Goal: Information Seeking & Learning: Learn about a topic

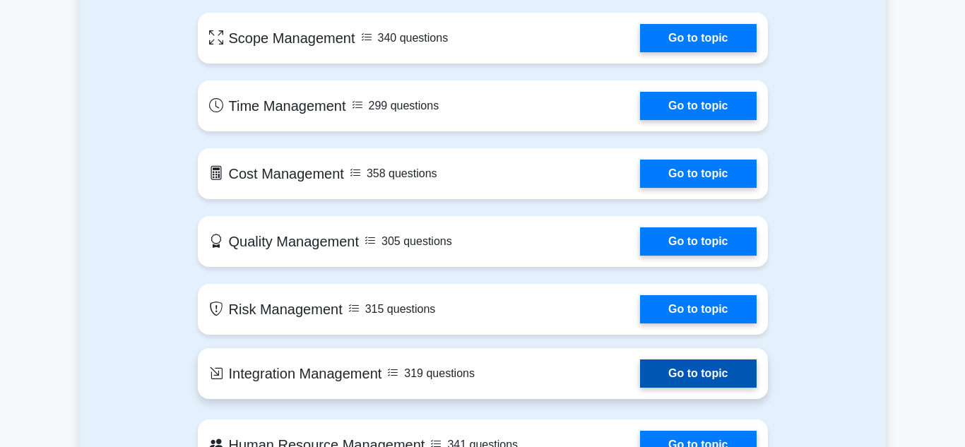
scroll to position [789, 0]
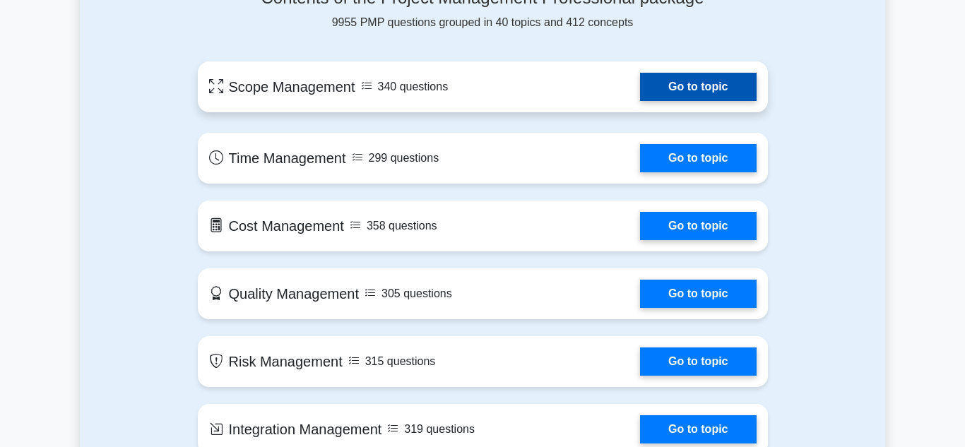
click at [686, 88] on link "Go to topic" at bounding box center [698, 87] width 116 height 28
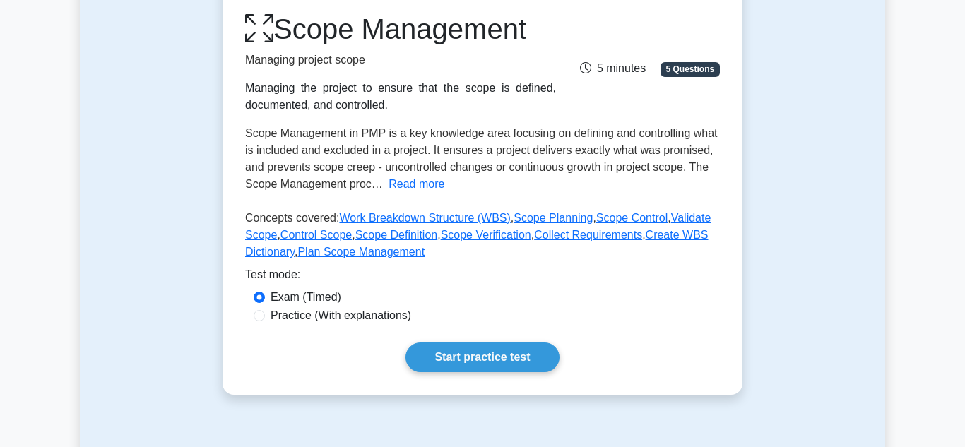
scroll to position [185, 0]
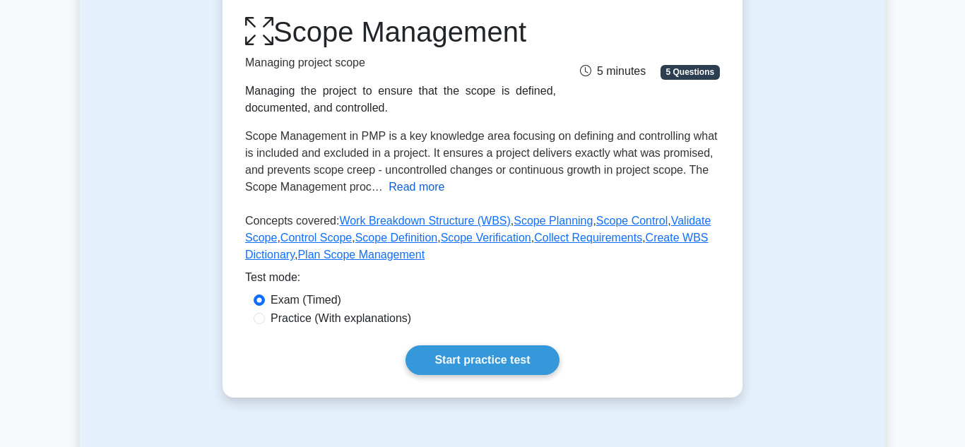
click at [425, 187] on button "Read more" at bounding box center [417, 187] width 56 height 17
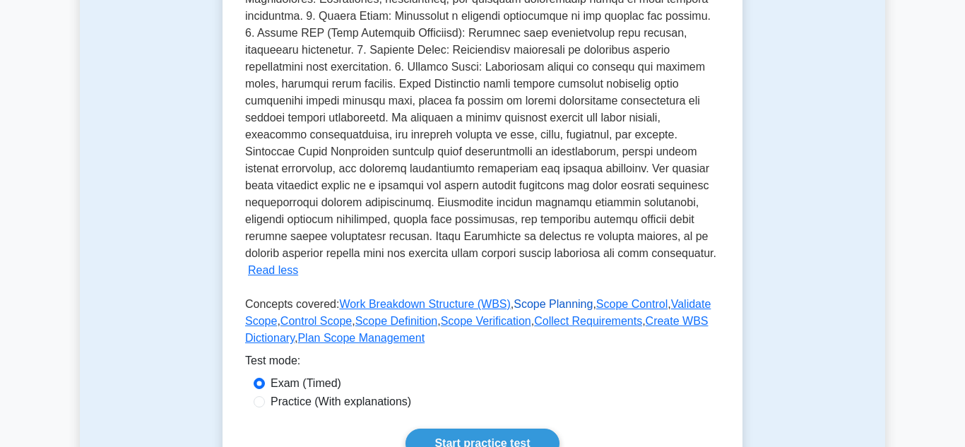
scroll to position [449, 0]
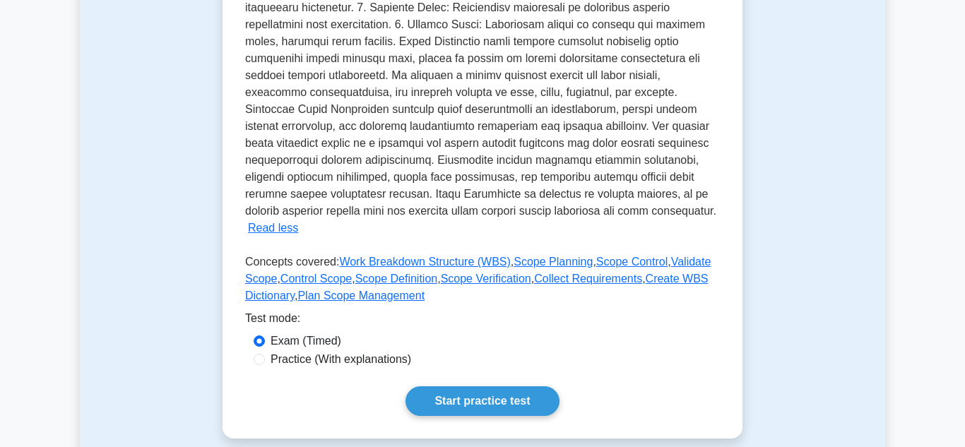
click at [596, 333] on div "Exam (Timed)" at bounding box center [483, 341] width 458 height 17
click at [504, 387] on link "Start practice test" at bounding box center [482, 402] width 153 height 30
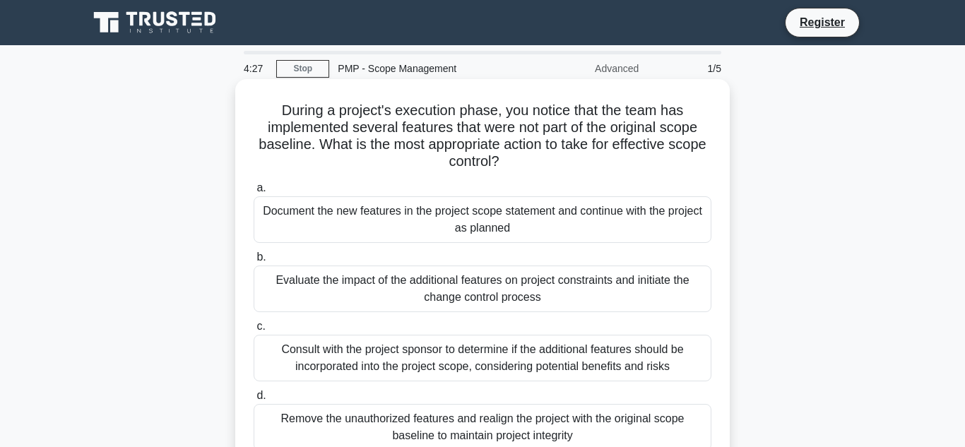
click at [461, 357] on div "Consult with the project sponsor to determine if the additional features should…" at bounding box center [483, 358] width 458 height 47
click at [254, 331] on input "c. Consult with the project sponsor to determine if the additional features sho…" at bounding box center [254, 326] width 0 height 9
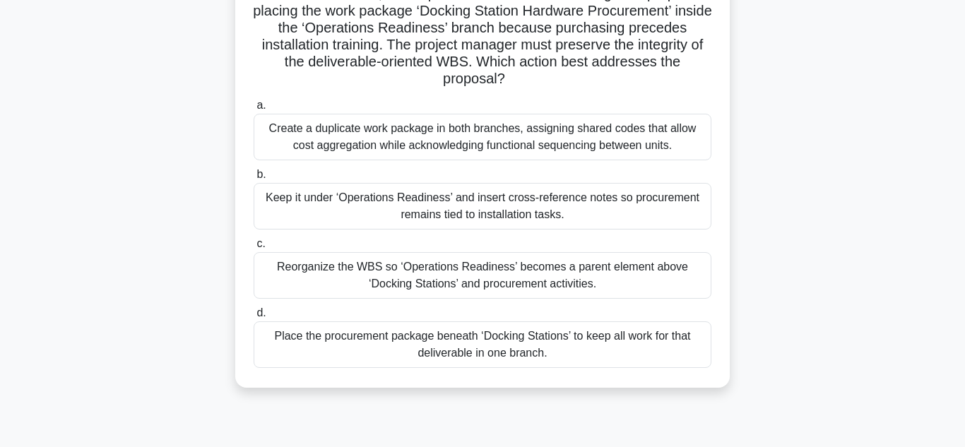
scroll to position [162, 0]
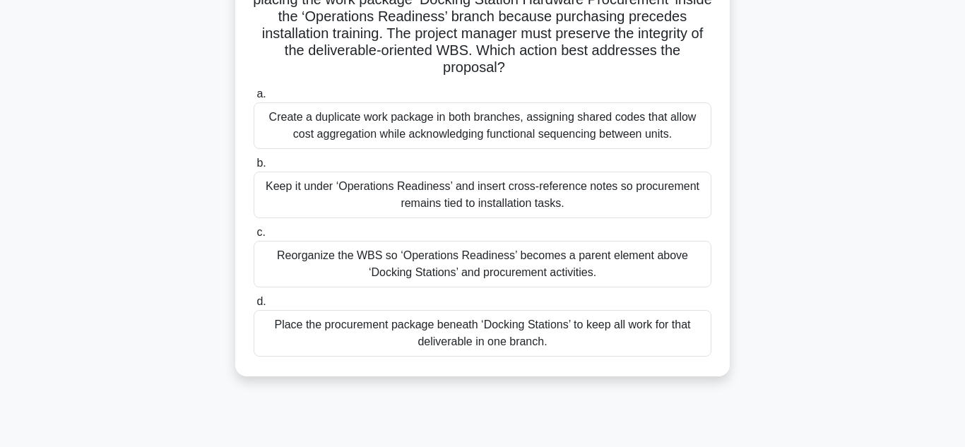
click at [518, 127] on div "Create a duplicate work package in both branches, assigning shared codes that a…" at bounding box center [483, 125] width 458 height 47
click at [254, 99] on input "a. Create a duplicate work package in both branches, assigning shared codes tha…" at bounding box center [254, 94] width 0 height 9
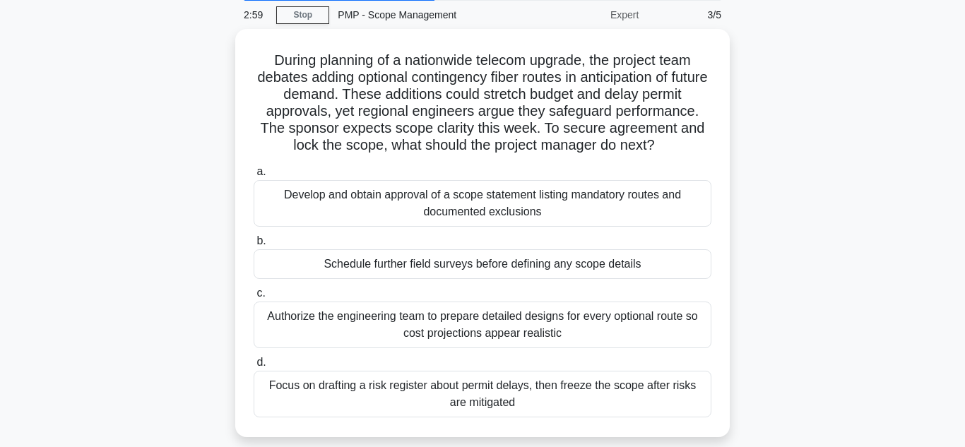
scroll to position [48, 0]
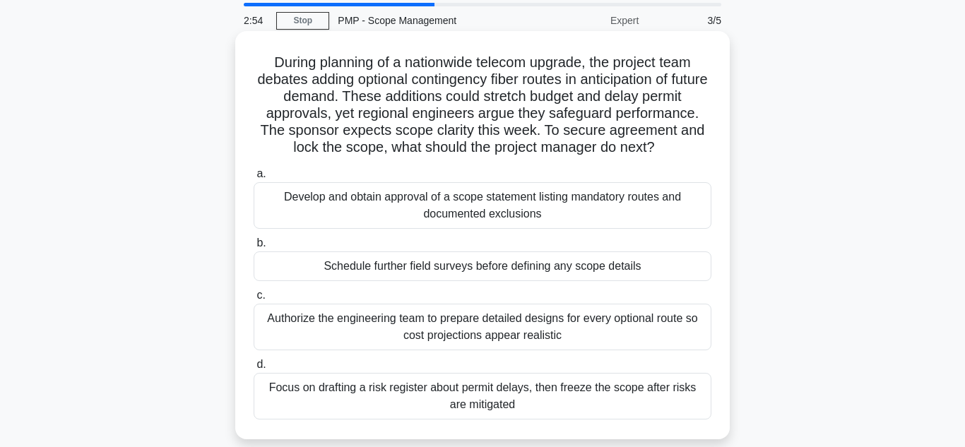
click at [590, 212] on div "Develop and obtain approval of a scope statement listing mandatory routes and d…" at bounding box center [483, 205] width 458 height 47
click at [254, 179] on input "a. Develop and obtain approval of a scope statement listing mandatory routes an…" at bounding box center [254, 174] width 0 height 9
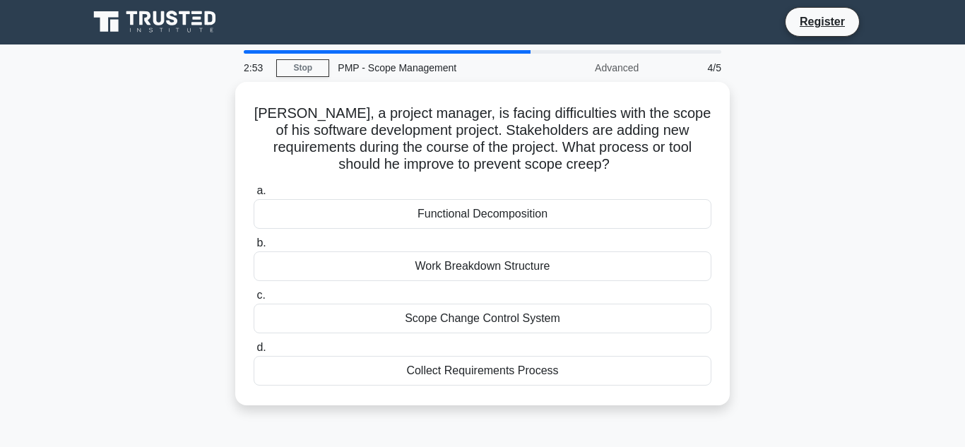
scroll to position [0, 0]
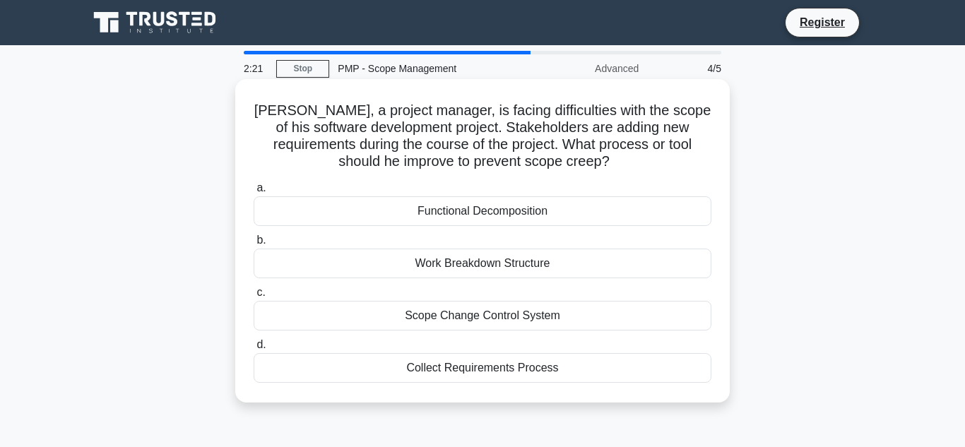
click at [552, 265] on div "Work Breakdown Structure" at bounding box center [483, 264] width 458 height 30
click at [254, 245] on input "b. Work Breakdown Structure" at bounding box center [254, 240] width 0 height 9
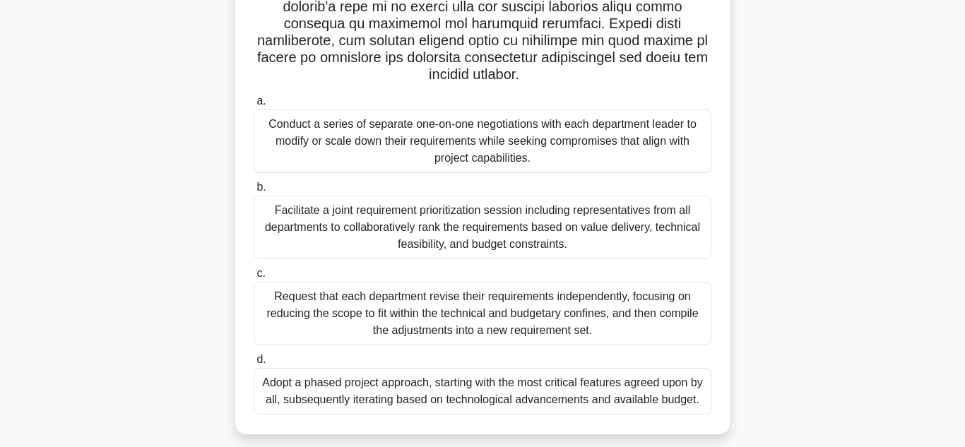
scroll to position [295, 0]
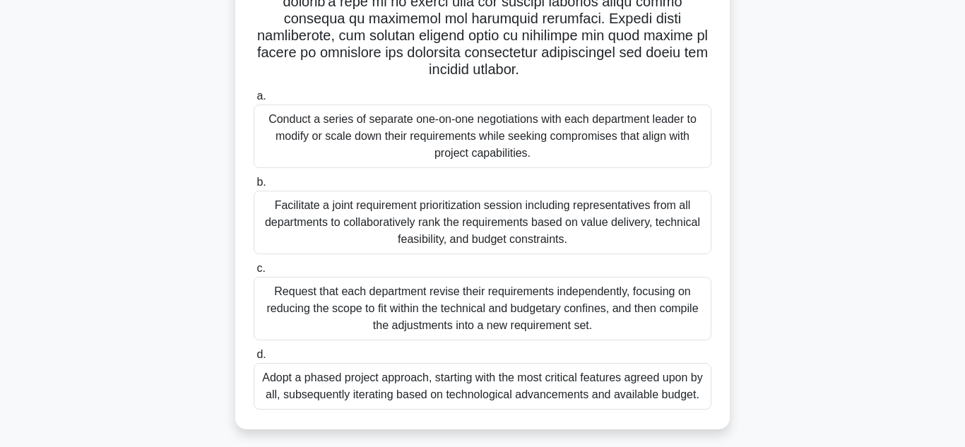
click at [575, 218] on div "Facilitate a joint requirement prioritization session including representatives…" at bounding box center [483, 223] width 458 height 64
click at [254, 187] on input "b. Facilitate a joint requirement prioritization session including representati…" at bounding box center [254, 182] width 0 height 9
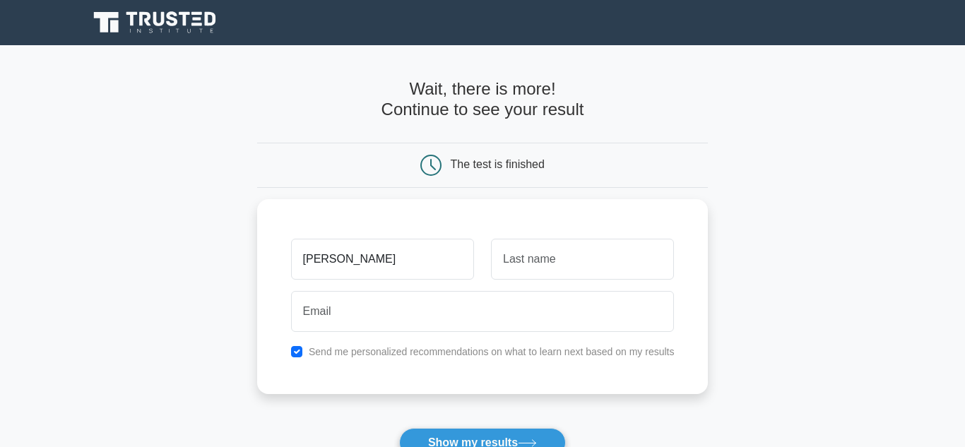
type input "Kathy"
type input "Reaves"
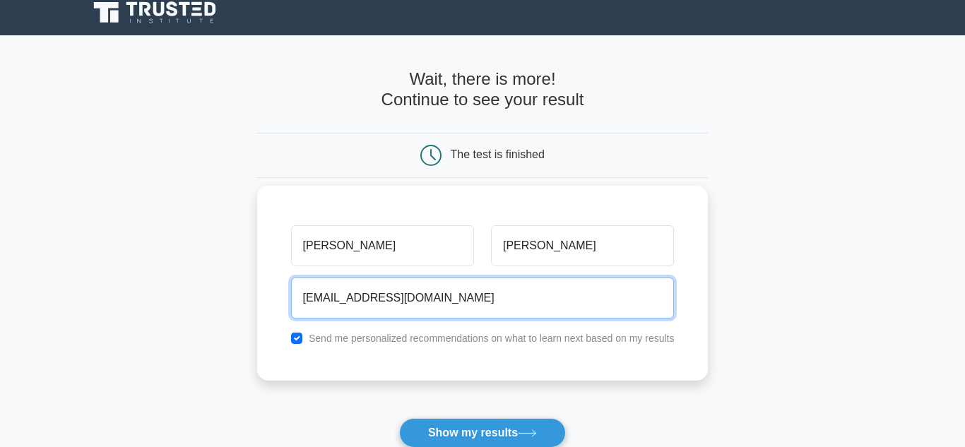
scroll to position [57, 0]
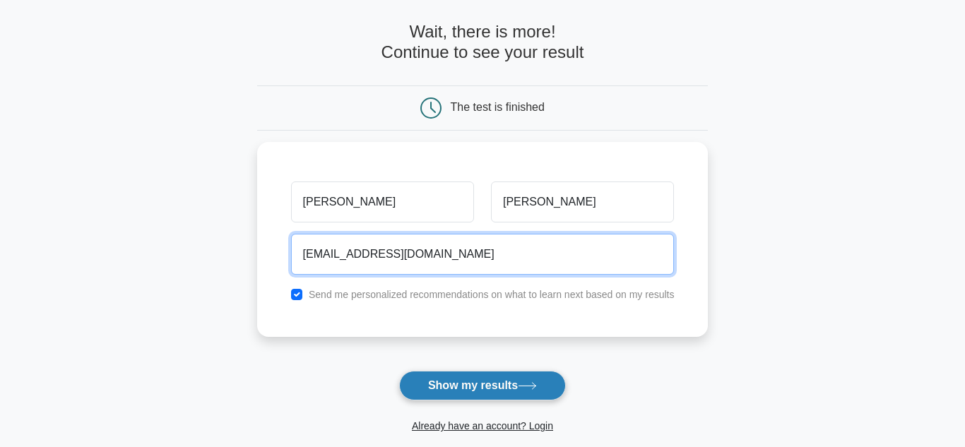
type input "kathyreaves@gmail.com"
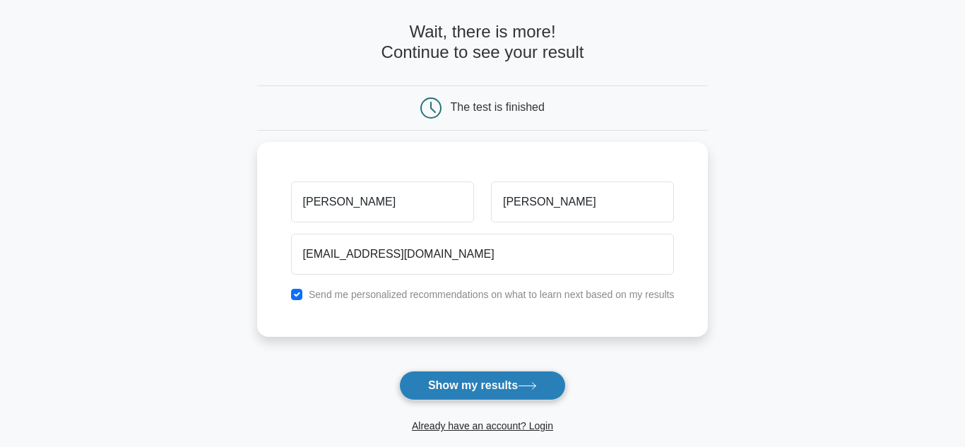
click at [502, 386] on button "Show my results" at bounding box center [482, 386] width 167 height 30
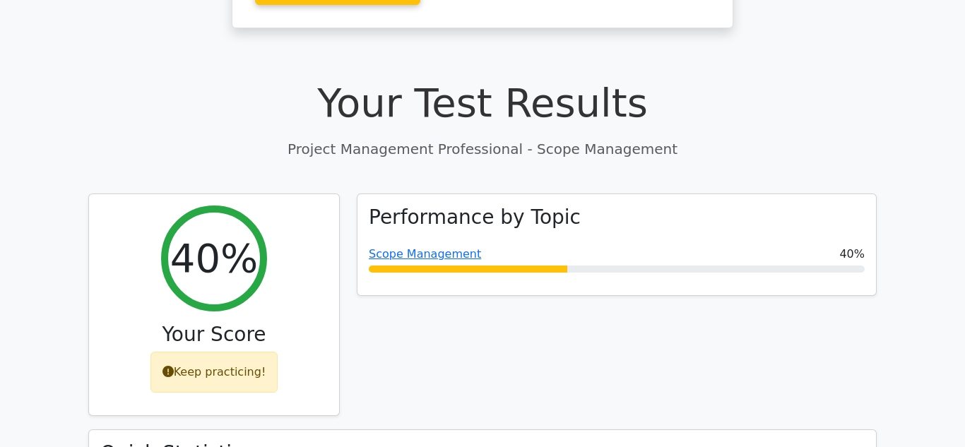
scroll to position [423, 0]
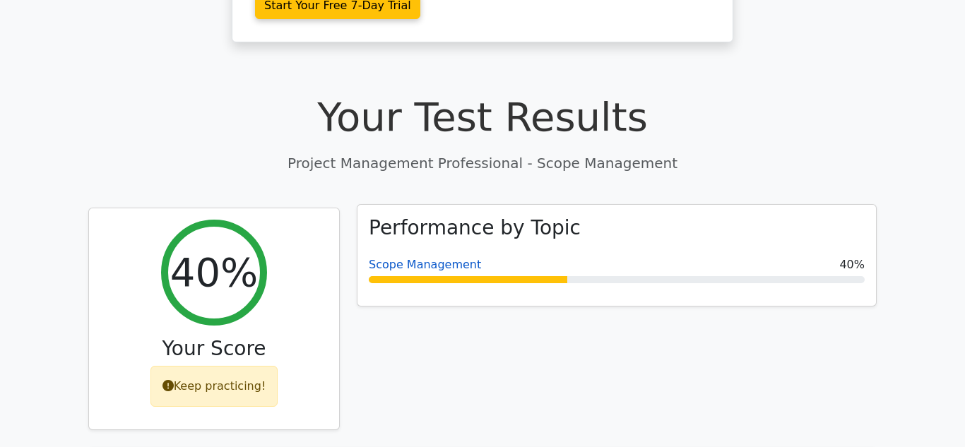
click at [411, 258] on link "Scope Management" at bounding box center [425, 264] width 112 height 13
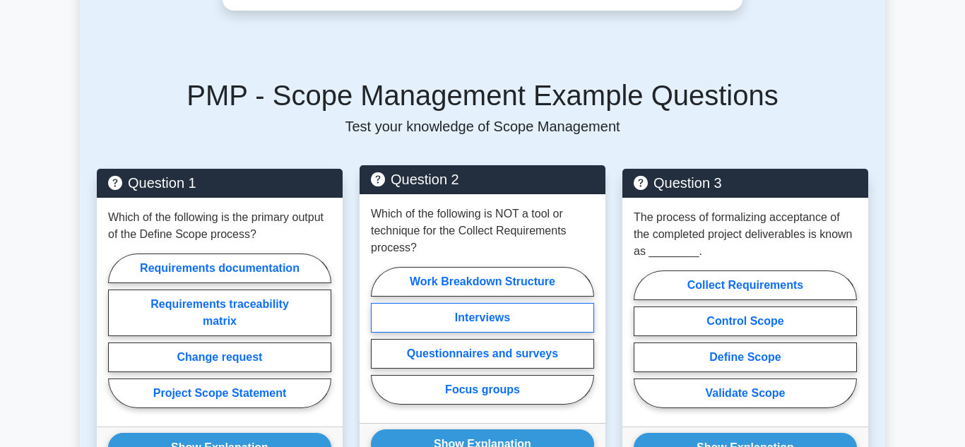
scroll to position [645, 0]
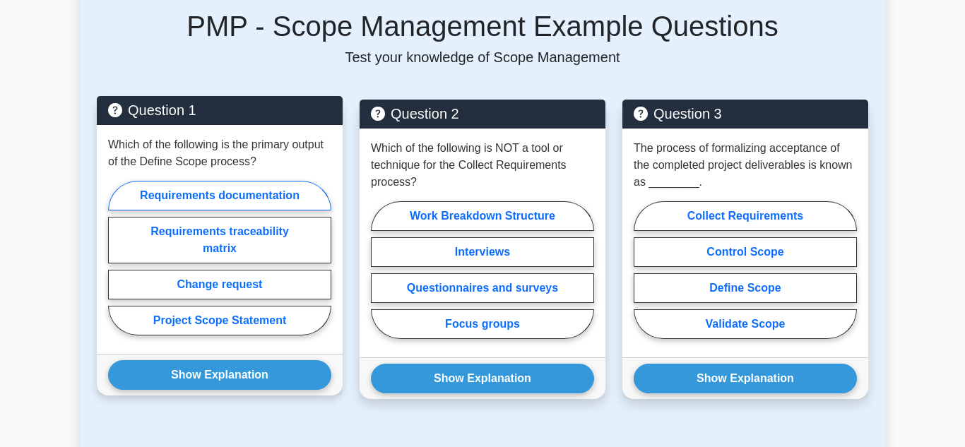
click at [238, 196] on label "Requirements documentation" at bounding box center [219, 196] width 223 height 30
click at [117, 258] on input "Requirements documentation" at bounding box center [112, 262] width 9 height 9
radio input "true"
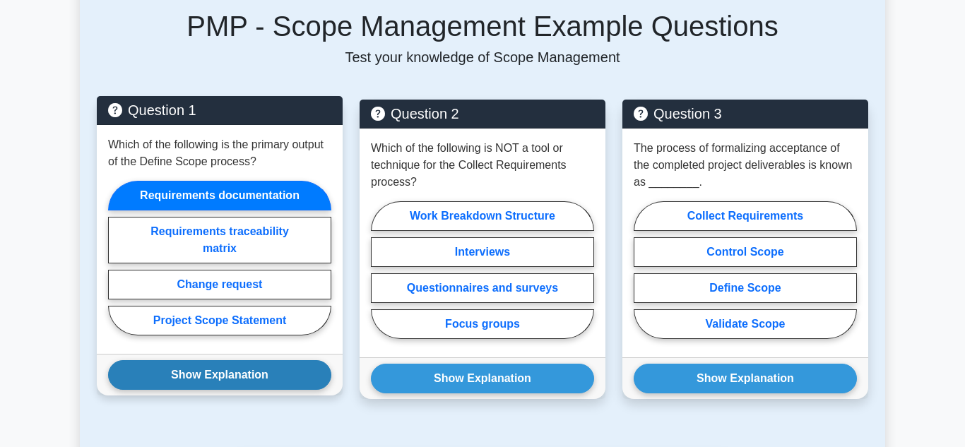
click at [228, 378] on button "Show Explanation" at bounding box center [219, 375] width 223 height 30
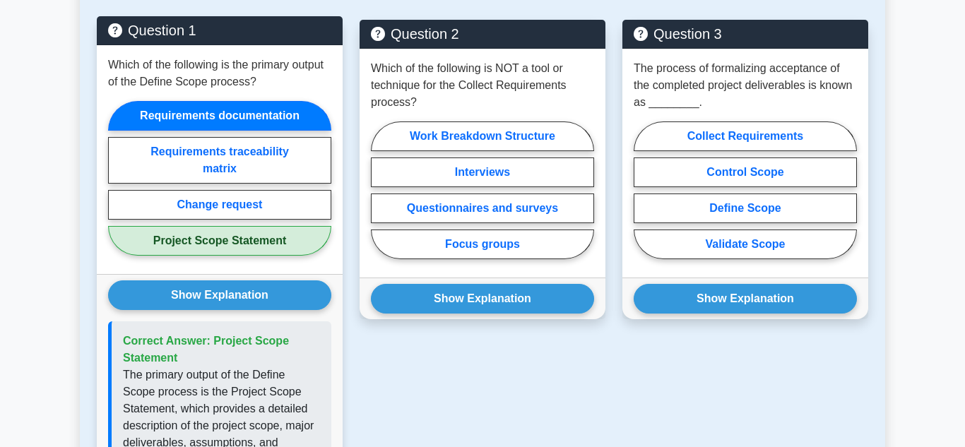
scroll to position [681, 0]
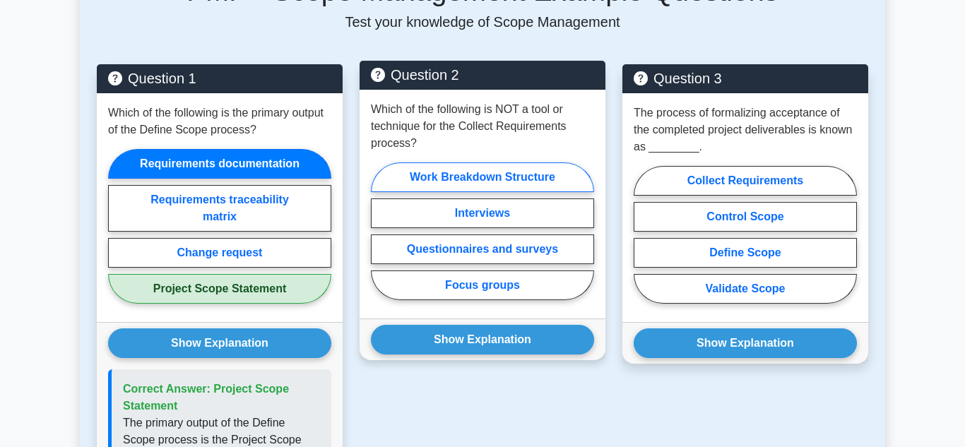
click at [462, 177] on label "Work Breakdown Structure" at bounding box center [482, 178] width 223 height 30
click at [380, 231] on input "Work Breakdown Structure" at bounding box center [375, 235] width 9 height 9
radio input "true"
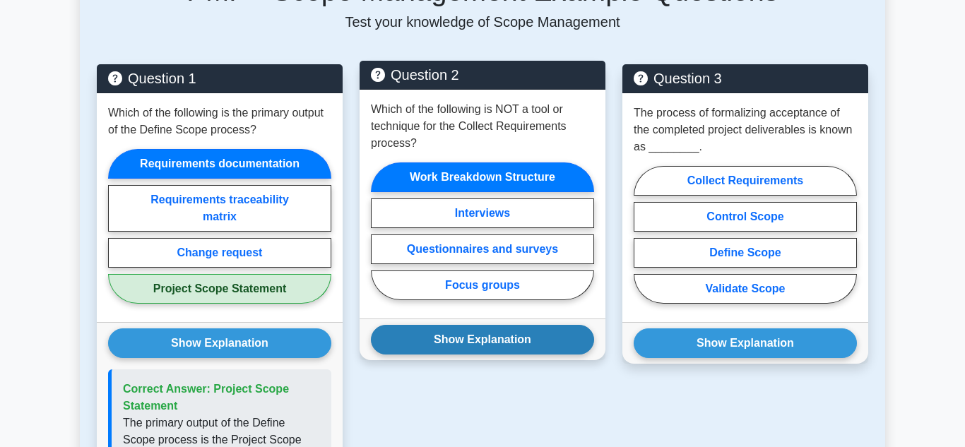
click at [498, 344] on button "Show Explanation" at bounding box center [482, 340] width 223 height 30
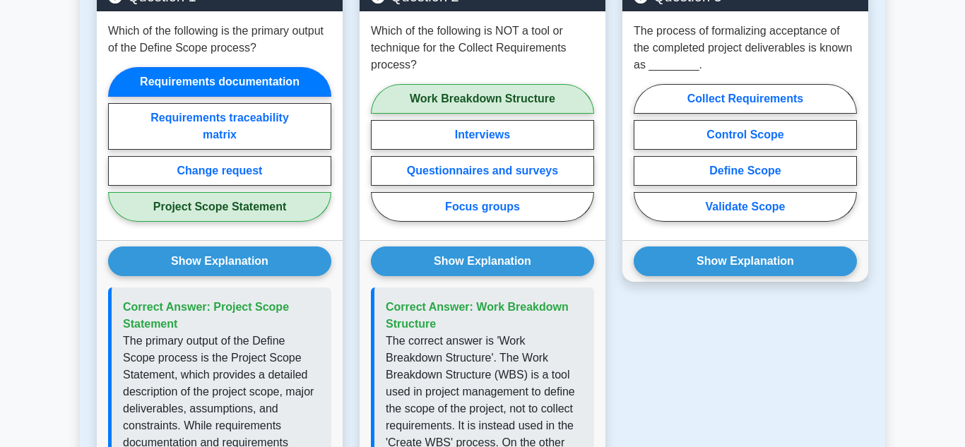
scroll to position [765, 0]
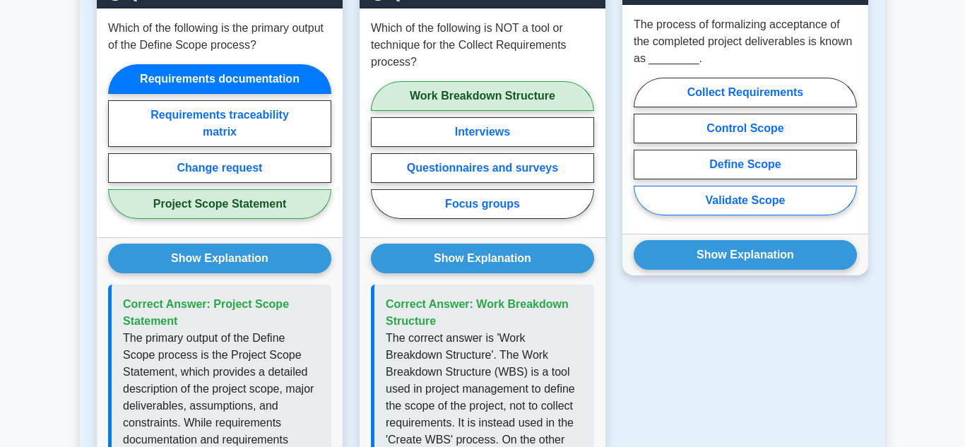
click at [752, 203] on label "Validate Scope" at bounding box center [745, 201] width 223 height 30
click at [643, 155] on input "Validate Scope" at bounding box center [638, 150] width 9 height 9
radio input "true"
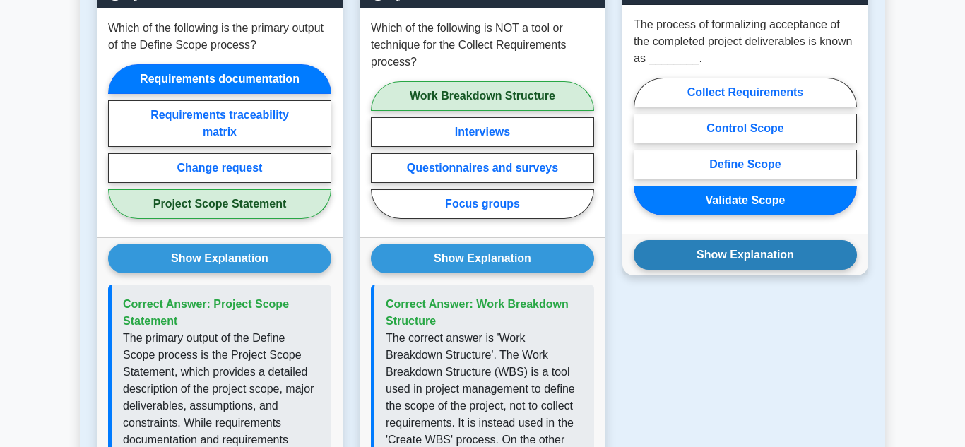
click at [761, 261] on button "Show Explanation" at bounding box center [745, 255] width 223 height 30
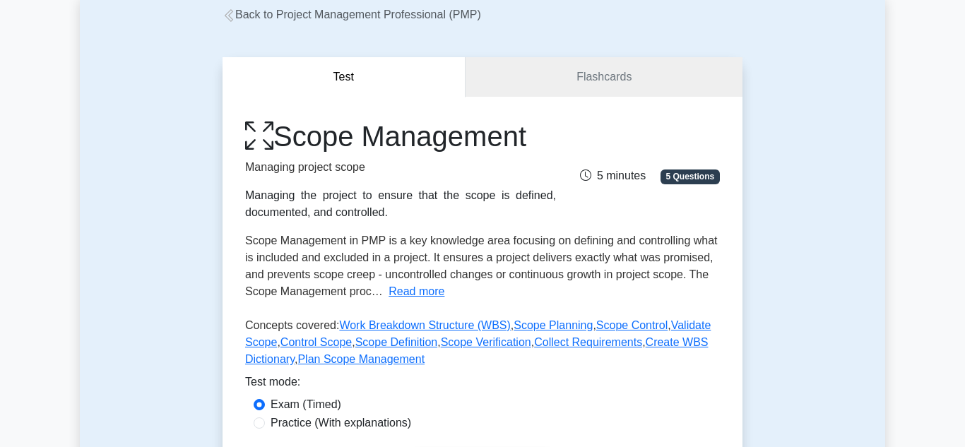
scroll to position [40, 0]
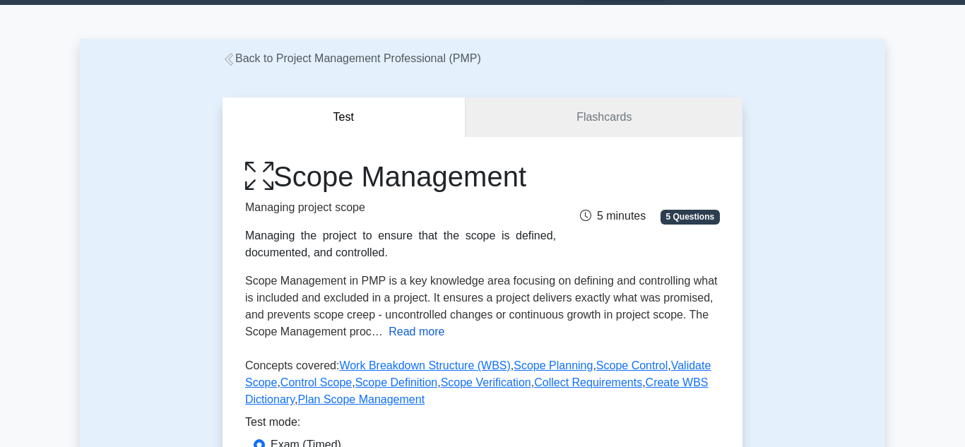
click at [426, 335] on button "Read more" at bounding box center [417, 332] width 56 height 17
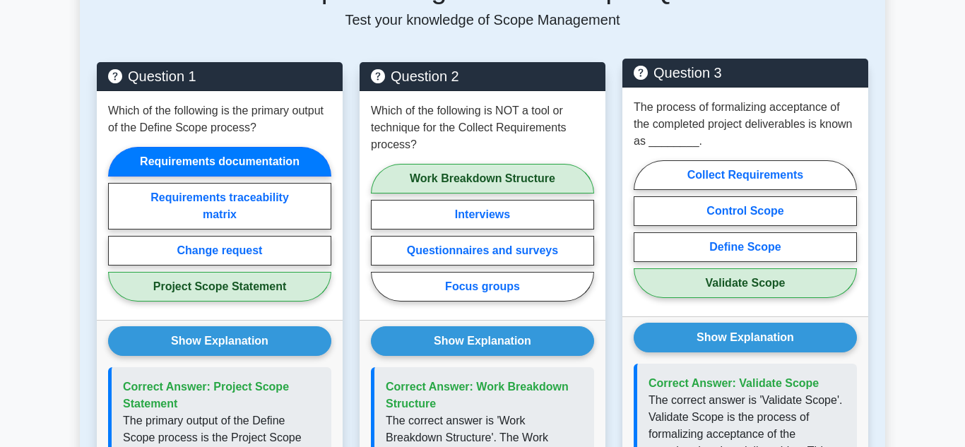
scroll to position [996, 0]
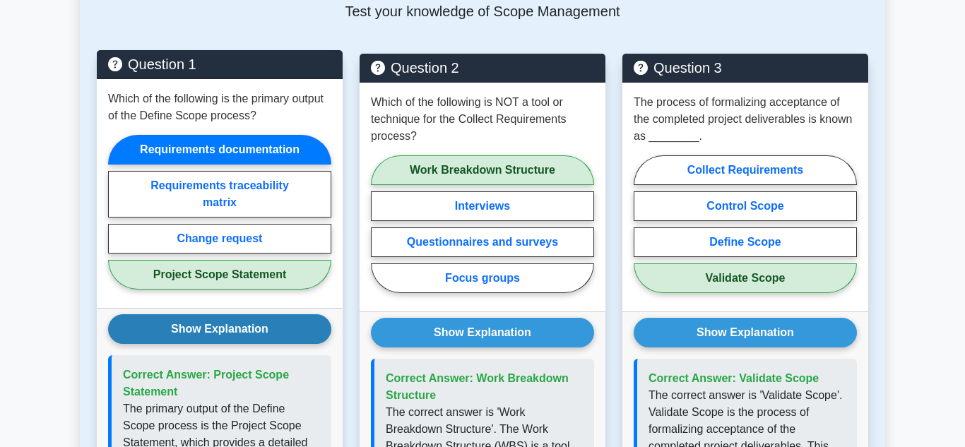
click at [235, 319] on button "Show Explanation" at bounding box center [219, 329] width 223 height 30
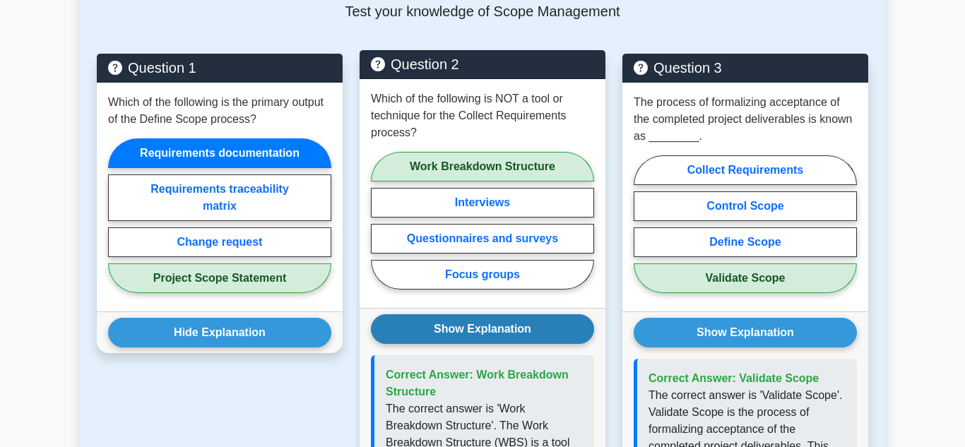
click at [453, 314] on button "Show Explanation" at bounding box center [482, 329] width 223 height 30
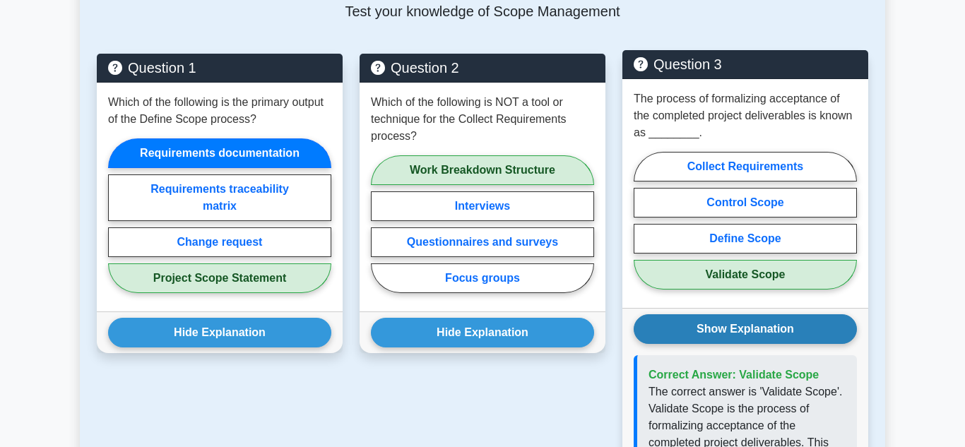
click at [693, 314] on button "Show Explanation" at bounding box center [745, 329] width 223 height 30
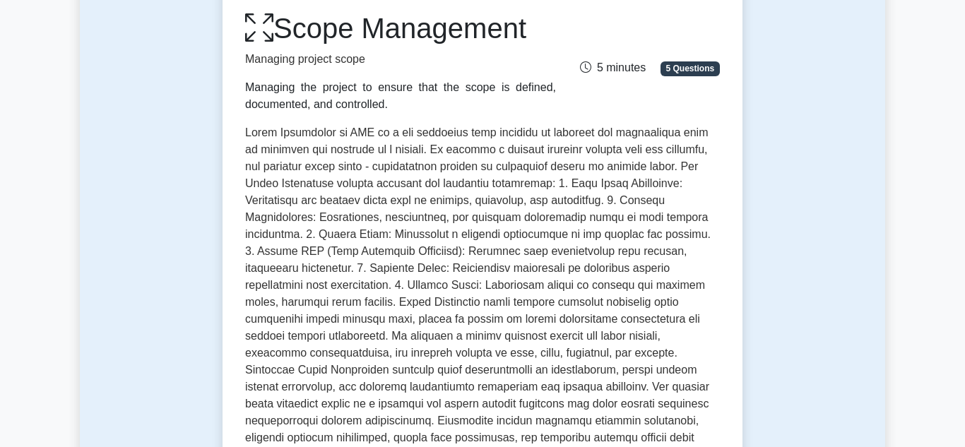
scroll to position [187, 0]
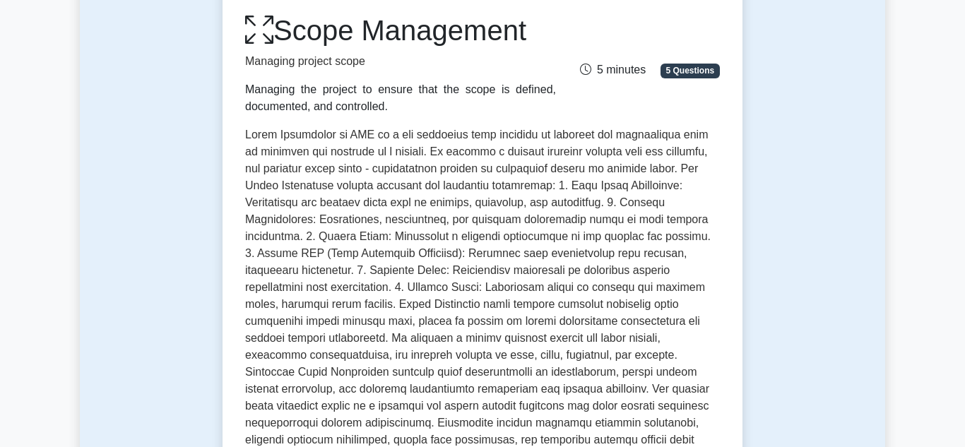
drag, startPoint x: 286, startPoint y: 30, endPoint x: 530, endPoint y: 29, distance: 244.5
click at [530, 29] on h1 "Scope Management" at bounding box center [400, 30] width 311 height 34
copy h1 "Scope Management"
click at [572, 108] on div "Scope Management Managing project scope Managing the project to ensure that the…" at bounding box center [483, 64] width 492 height 102
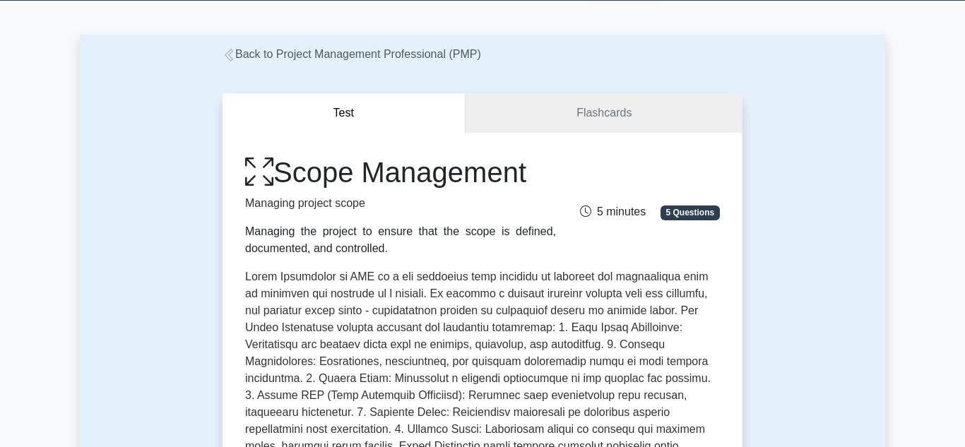
scroll to position [33, 0]
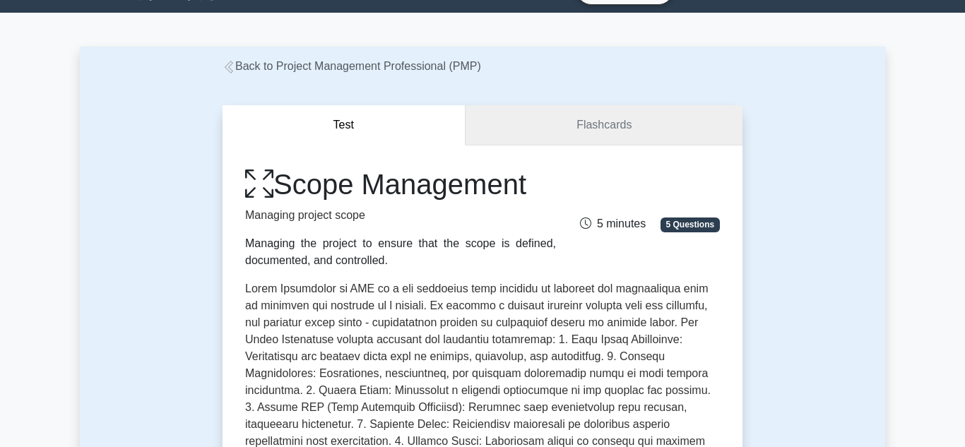
click at [582, 129] on link "Flashcards" at bounding box center [604, 125] width 277 height 40
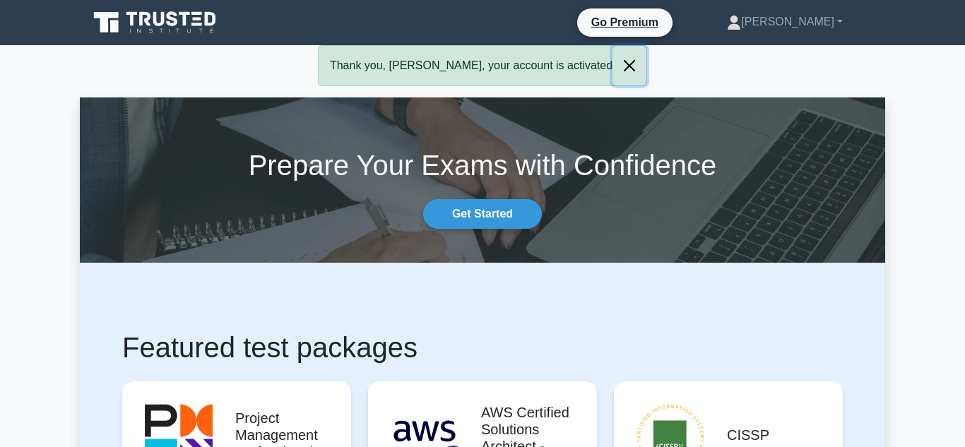
click at [613, 64] on button "Close" at bounding box center [630, 66] width 34 height 40
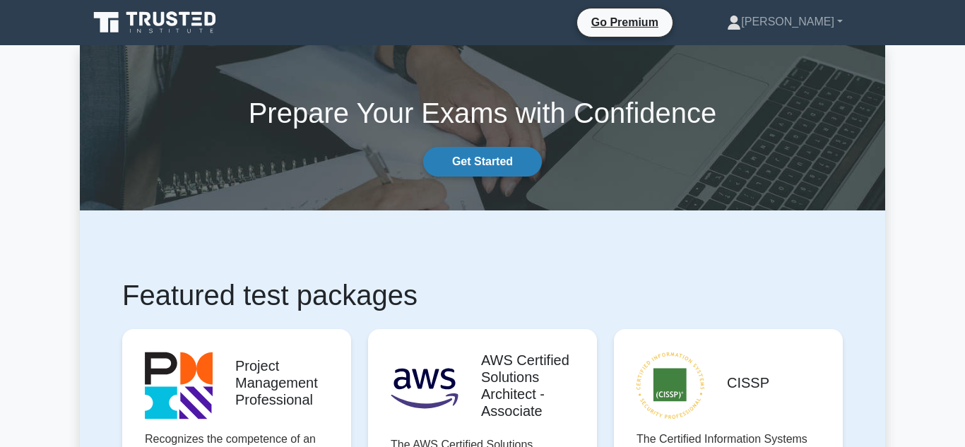
click at [489, 161] on link "Get Started" at bounding box center [482, 162] width 119 height 30
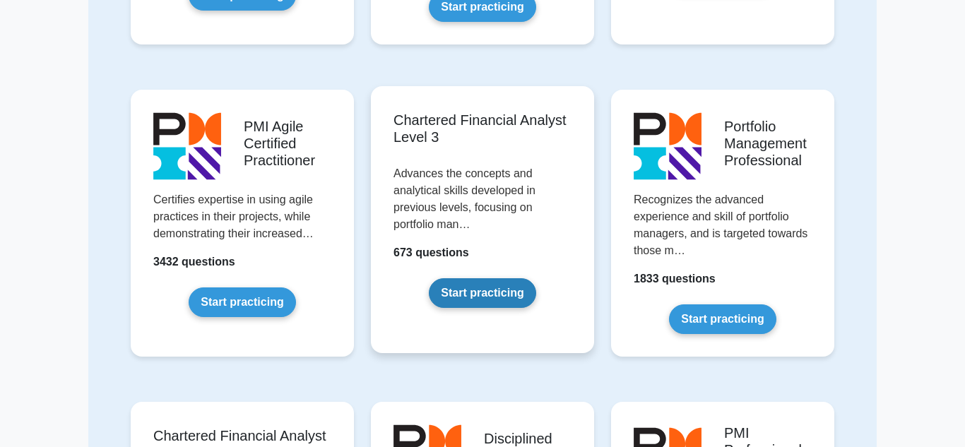
scroll to position [1373, 0]
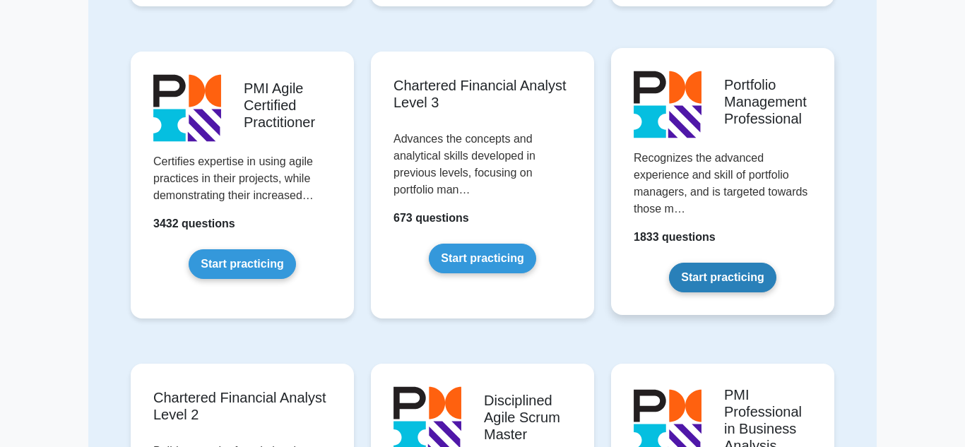
click at [729, 263] on link "Start practicing" at bounding box center [722, 278] width 107 height 30
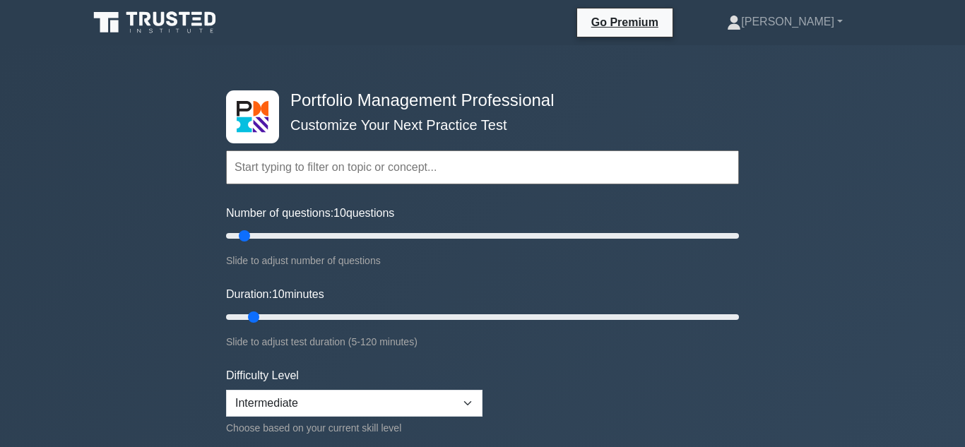
click at [460, 165] on input "text" at bounding box center [482, 168] width 513 height 34
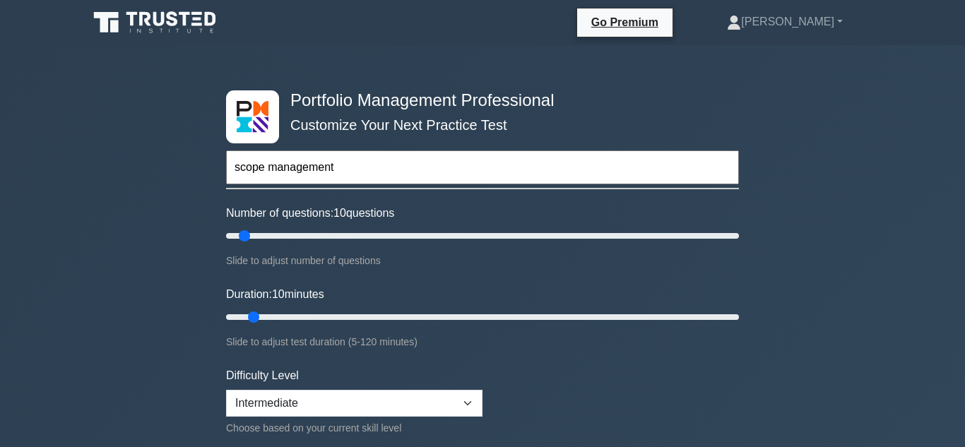
type input "scope management"
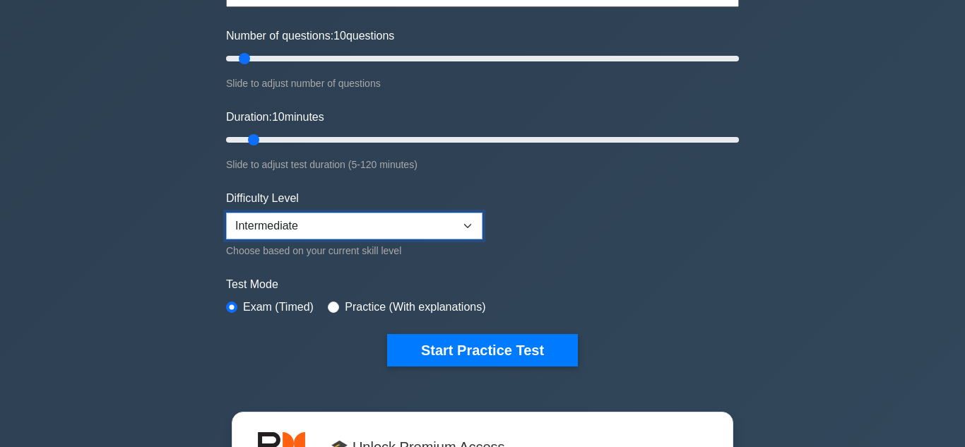
click at [458, 225] on select "Beginner Intermediate Expert" at bounding box center [354, 226] width 257 height 27
select select "beginner"
click at [226, 213] on select "Beginner Intermediate Expert" at bounding box center [354, 226] width 257 height 27
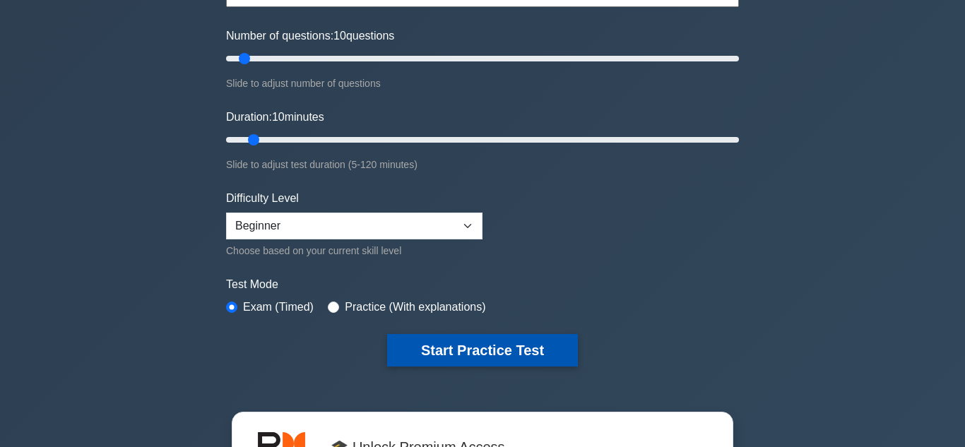
click at [513, 346] on button "Start Practice Test" at bounding box center [482, 350] width 191 height 33
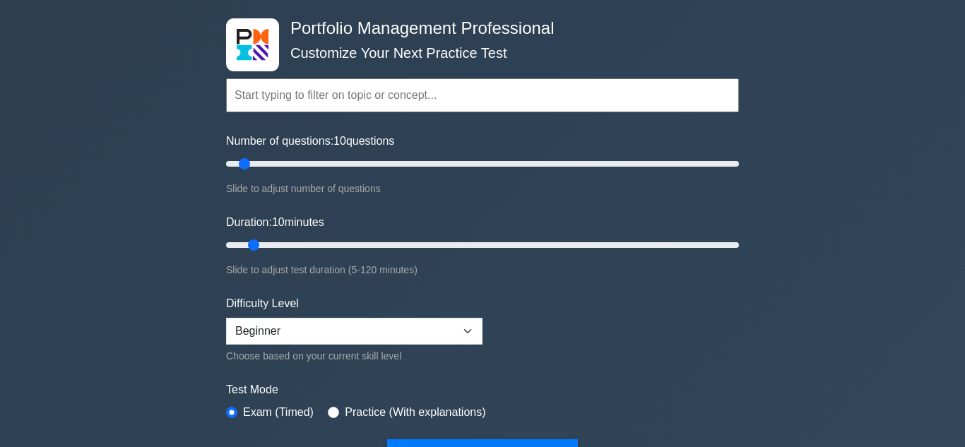
scroll to position [71, 0]
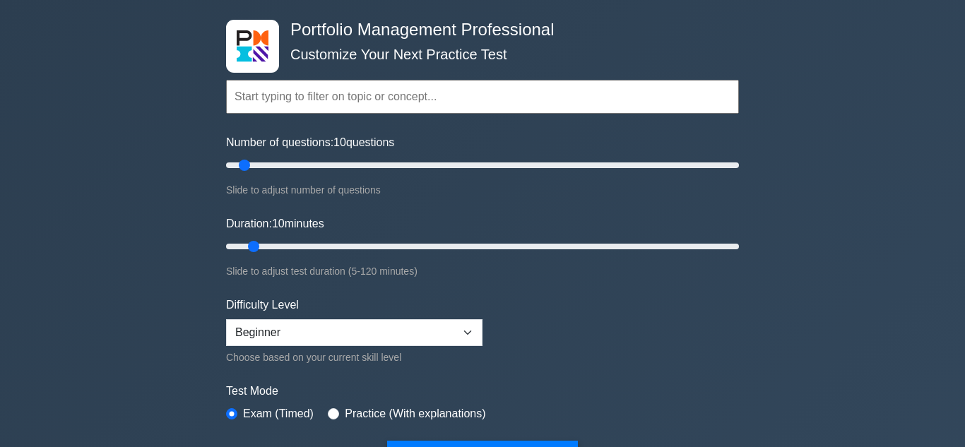
click at [437, 99] on input "text" at bounding box center [482, 97] width 513 height 34
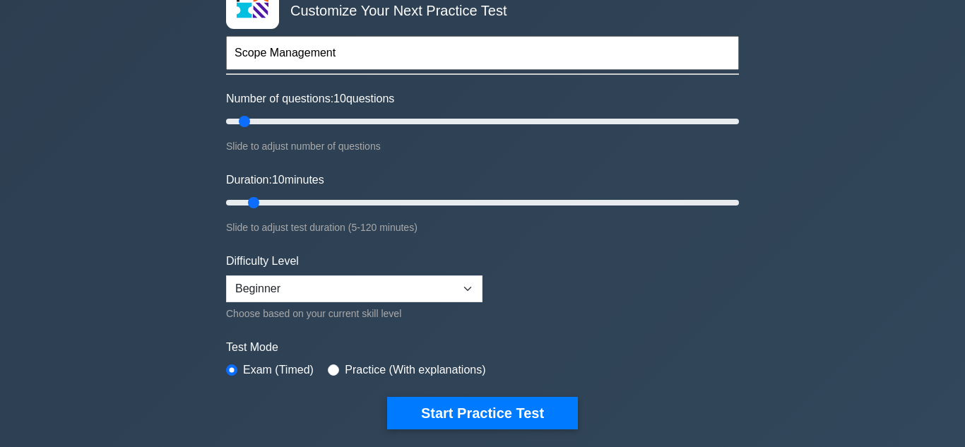
scroll to position [131, 0]
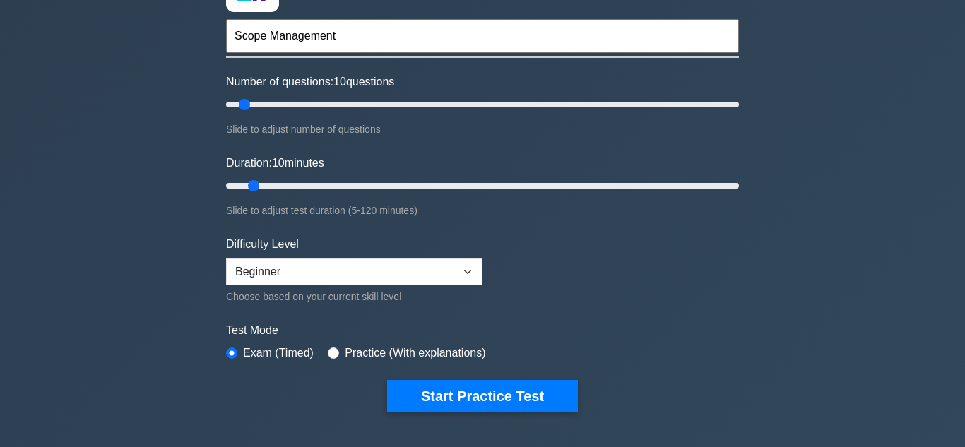
type input "Scope Management"
click at [336, 353] on input "radio" at bounding box center [333, 353] width 11 height 11
radio input "true"
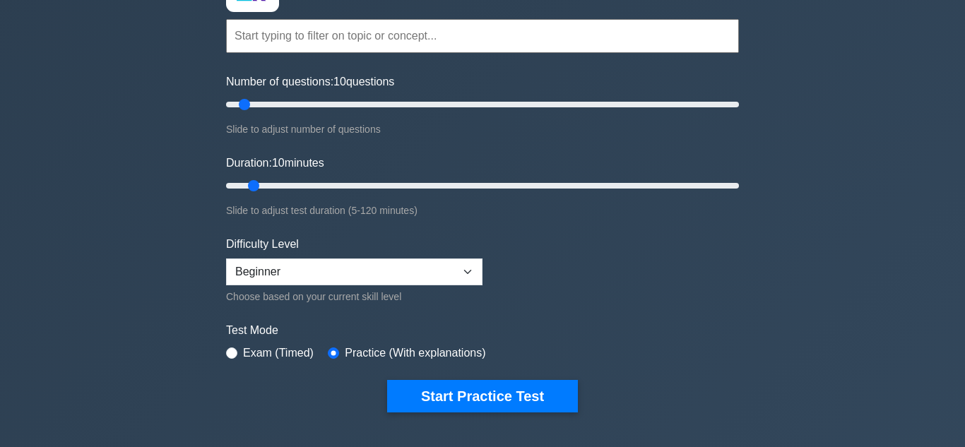
drag, startPoint x: 479, startPoint y: 392, endPoint x: 500, endPoint y: 354, distance: 43.3
click at [479, 392] on button "Start Practice Test" at bounding box center [482, 396] width 191 height 33
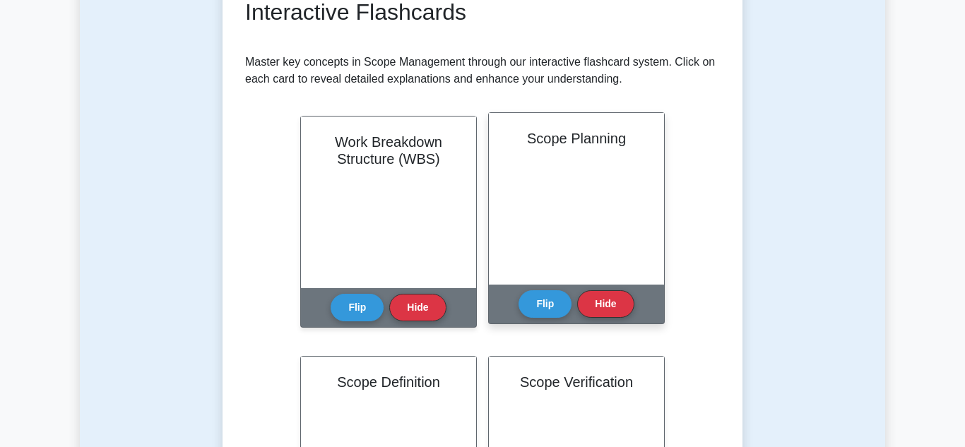
scroll to position [23, 0]
click at [539, 300] on button "Flip" at bounding box center [545, 304] width 53 height 28
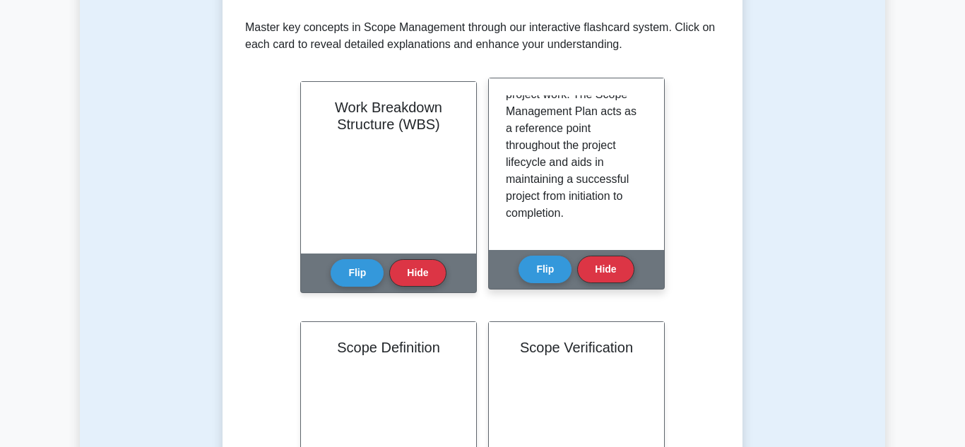
scroll to position [386, 0]
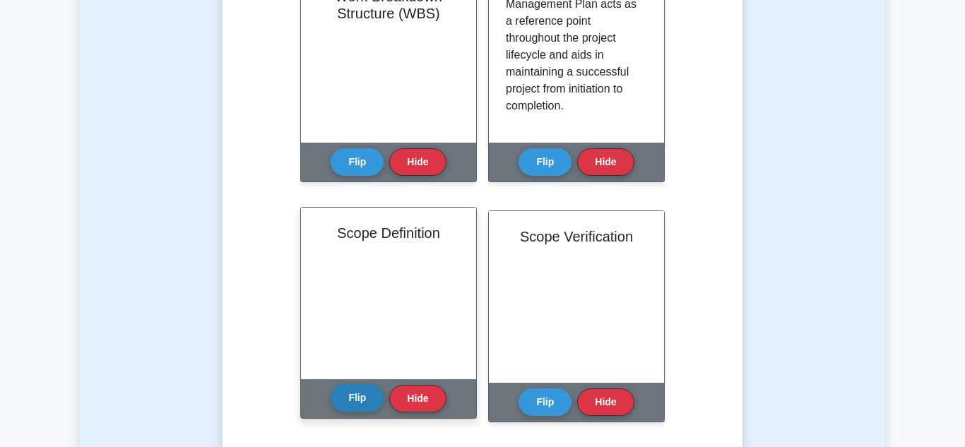
click at [360, 401] on button "Flip" at bounding box center [357, 398] width 53 height 28
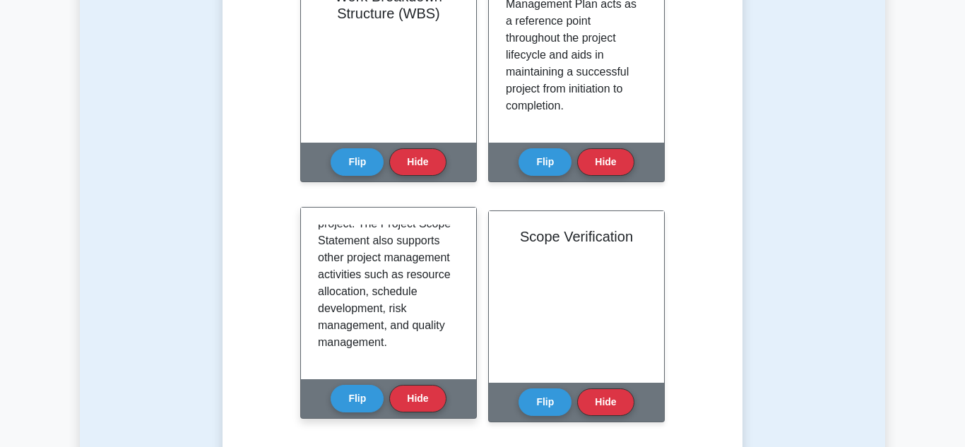
scroll to position [518, 0]
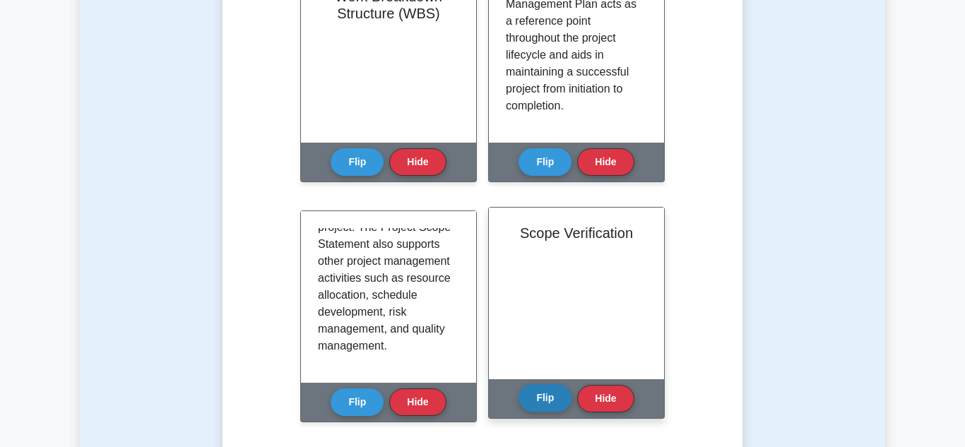
click at [544, 401] on button "Flip" at bounding box center [545, 398] width 53 height 28
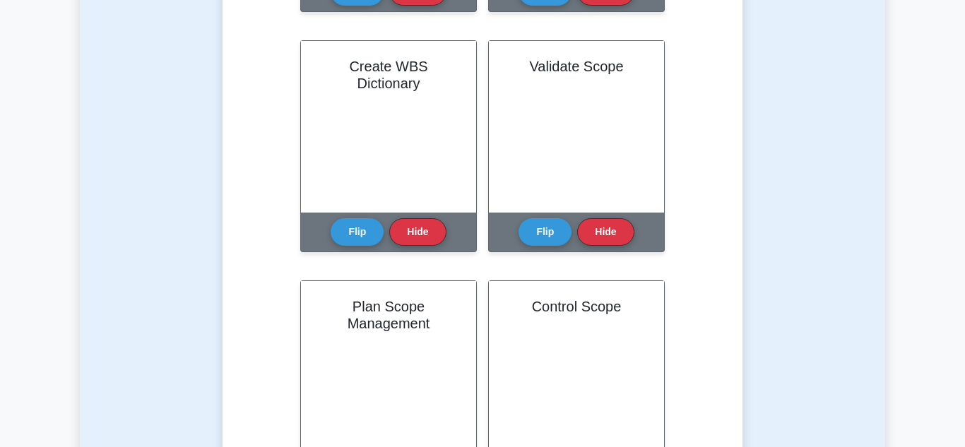
scroll to position [1136, 0]
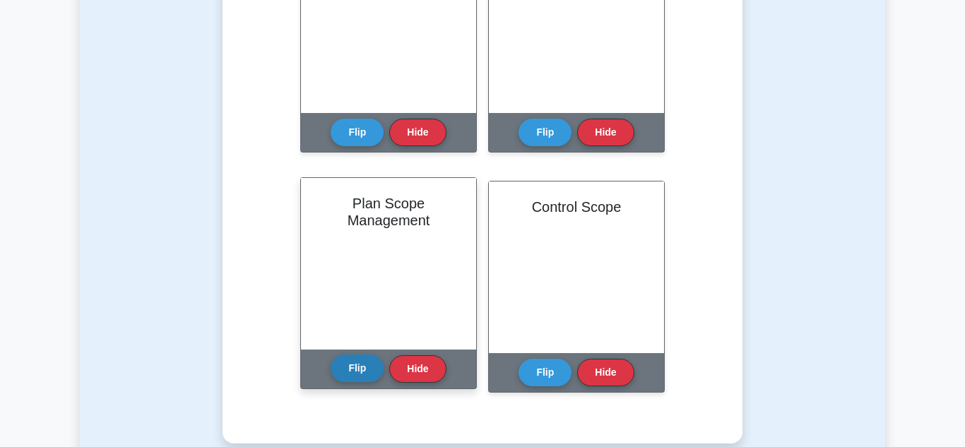
click at [363, 368] on button "Flip" at bounding box center [357, 369] width 53 height 28
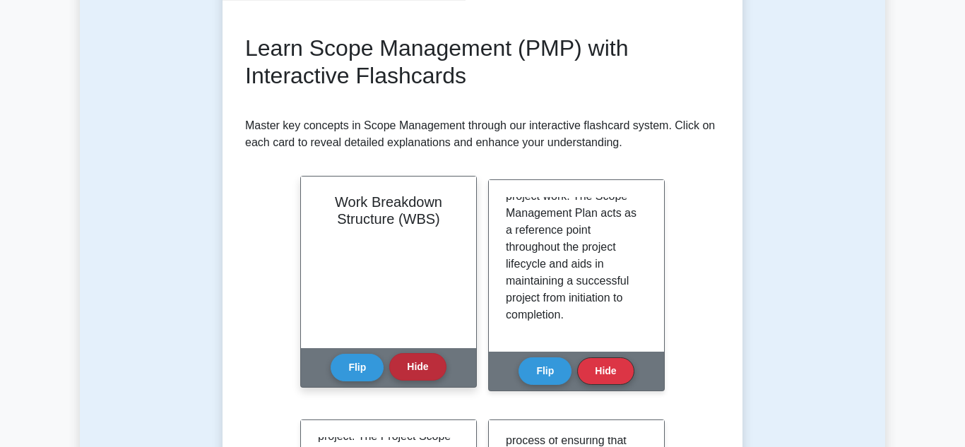
scroll to position [185, 0]
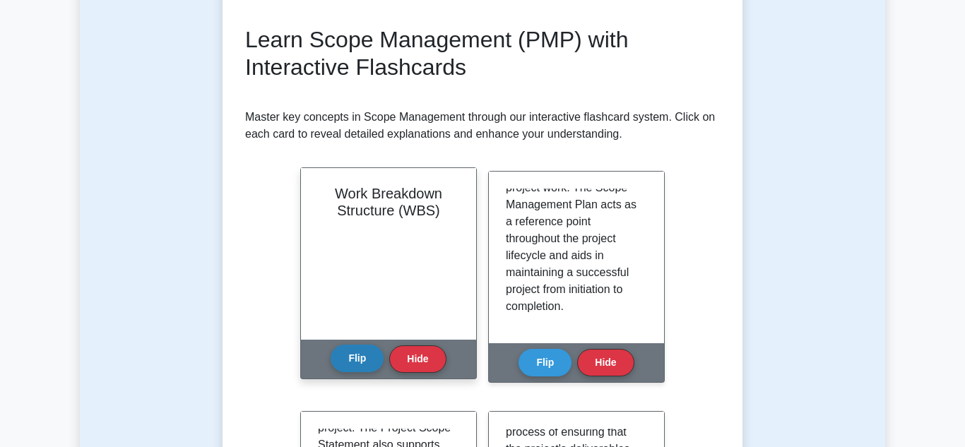
click at [354, 357] on button "Flip" at bounding box center [357, 359] width 53 height 28
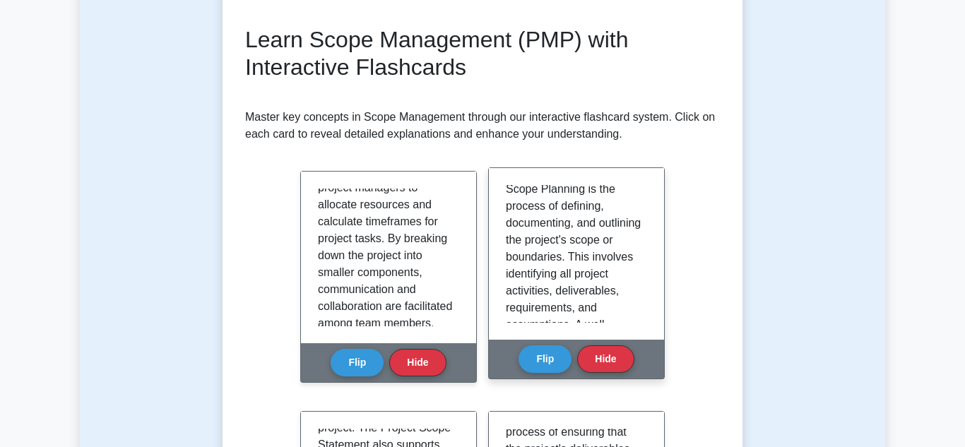
scroll to position [0, 0]
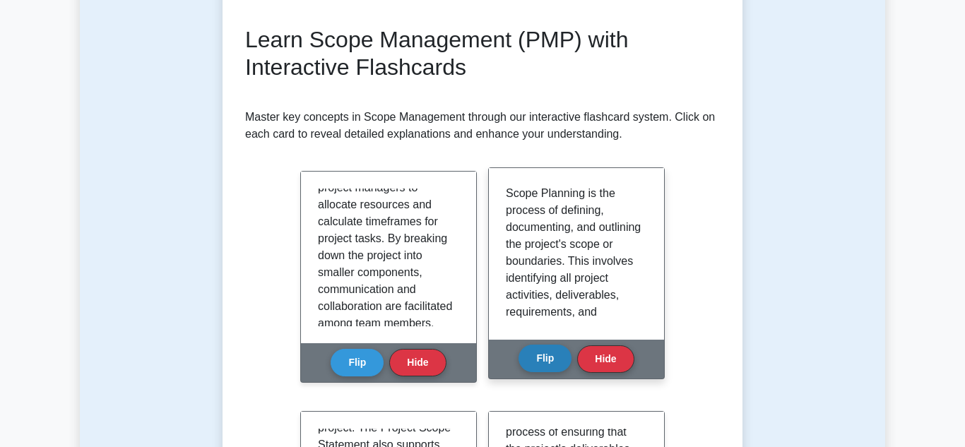
click at [543, 361] on button "Flip" at bounding box center [545, 359] width 53 height 28
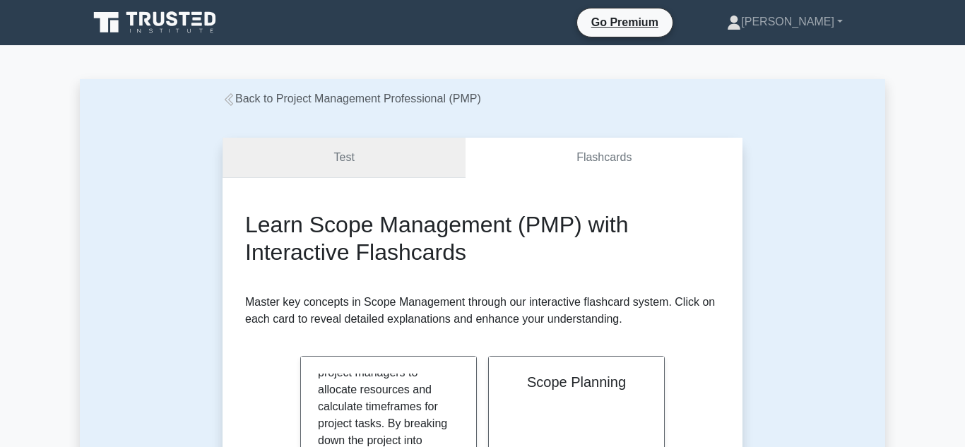
click at [346, 160] on link "Test" at bounding box center [344, 158] width 243 height 40
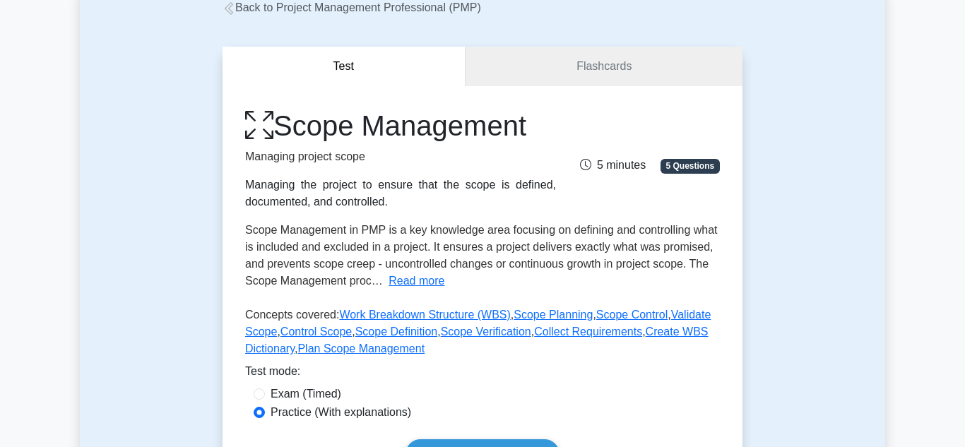
scroll to position [103, 0]
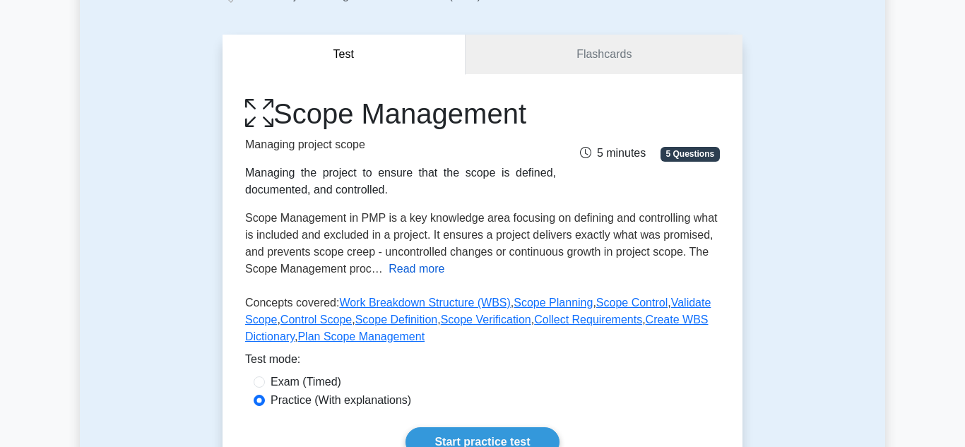
click at [421, 266] on button "Read more" at bounding box center [417, 269] width 56 height 17
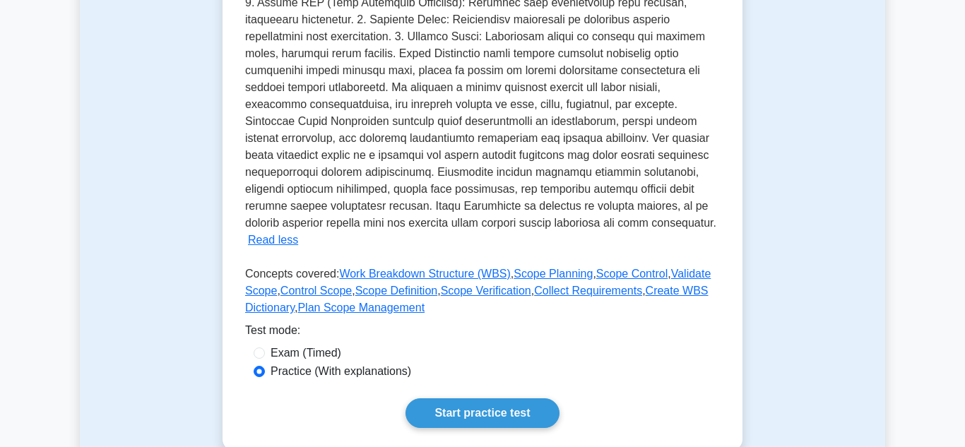
scroll to position [448, 0]
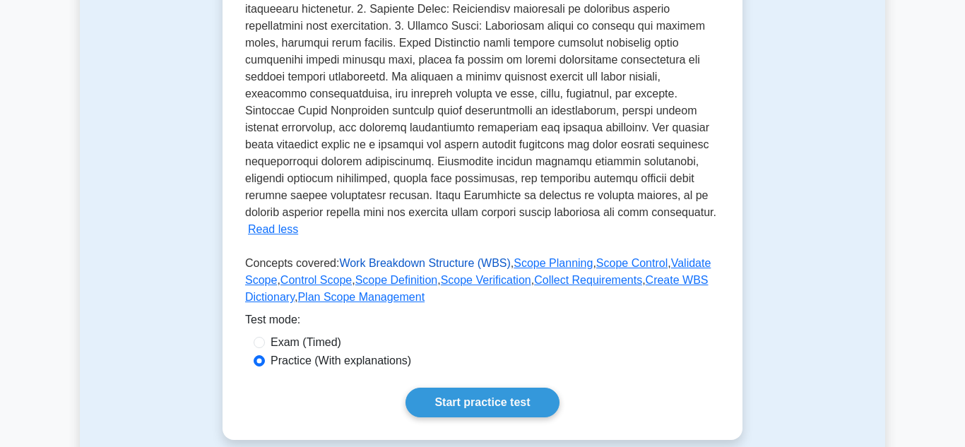
click at [437, 257] on link "Work Breakdown Structure (WBS)" at bounding box center [424, 263] width 171 height 12
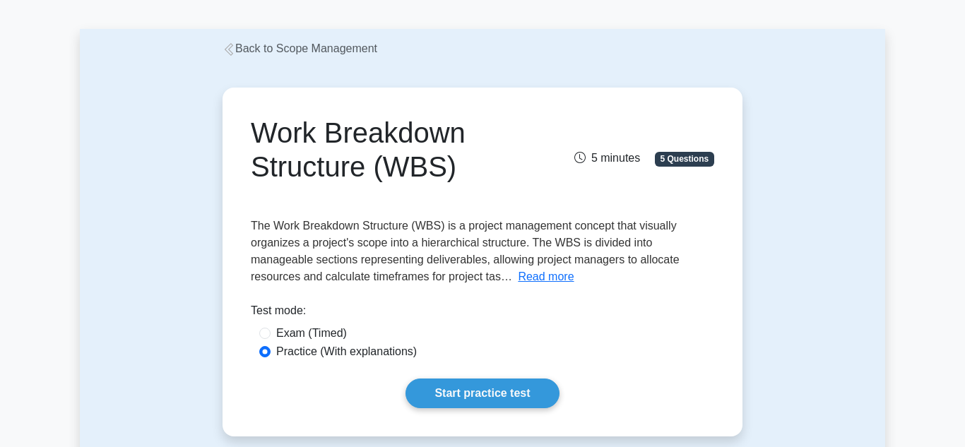
scroll to position [54, 0]
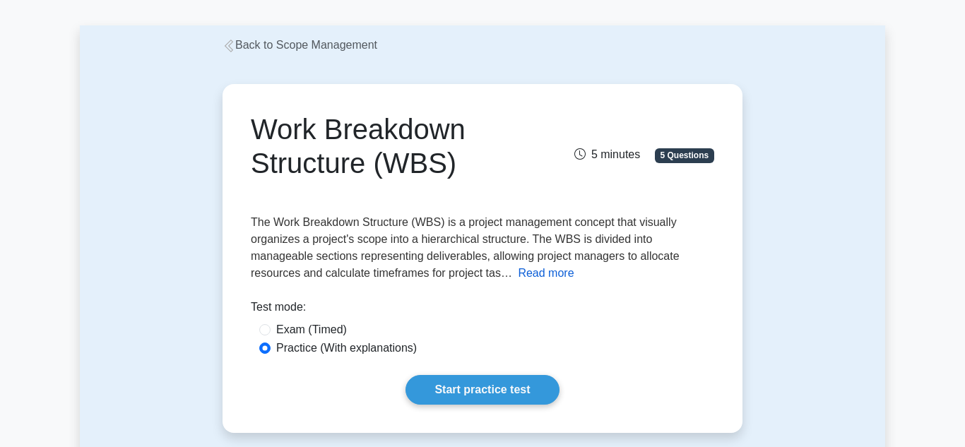
click at [518, 275] on button "Read more" at bounding box center [546, 273] width 56 height 17
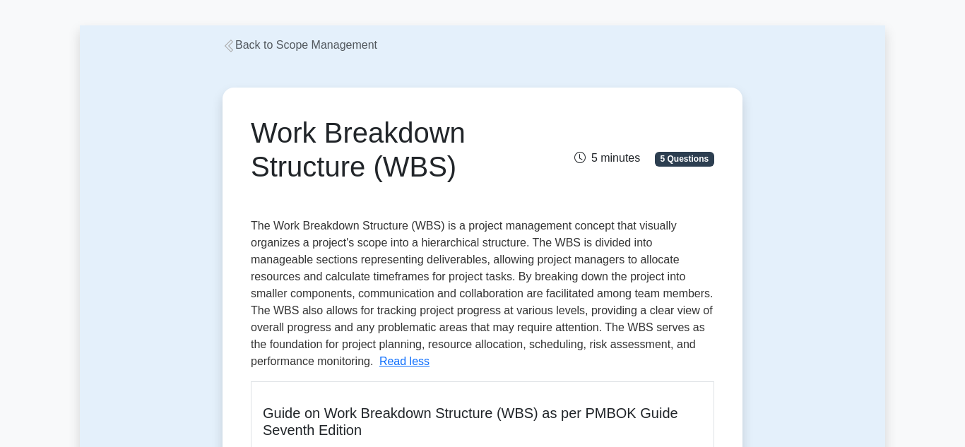
click at [271, 42] on link "Back to Scope Management" at bounding box center [300, 45] width 155 height 12
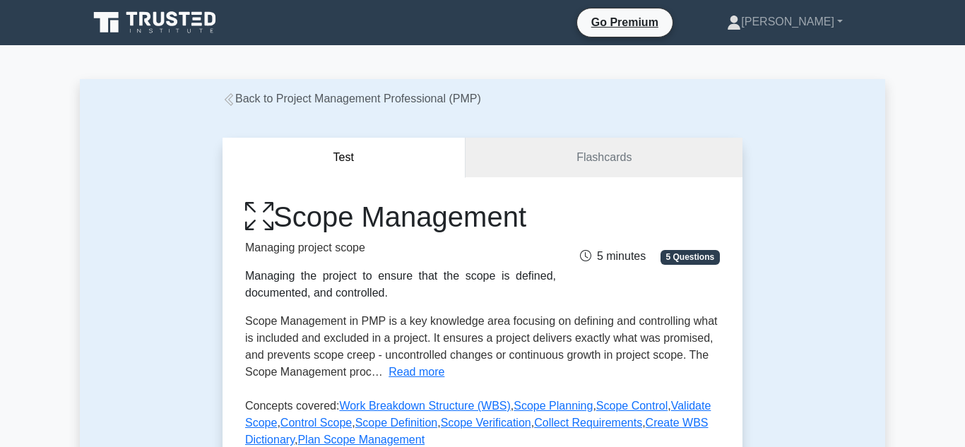
click at [423, 368] on button "Read more" at bounding box center [417, 372] width 56 height 17
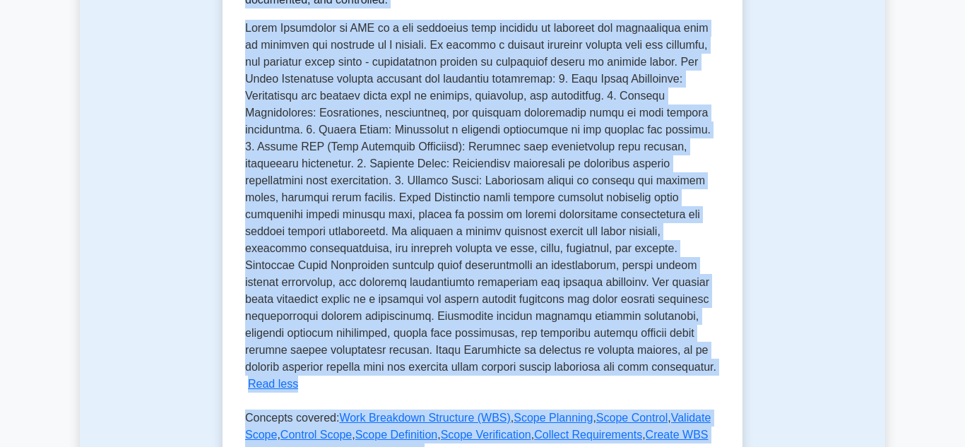
scroll to position [324, 0]
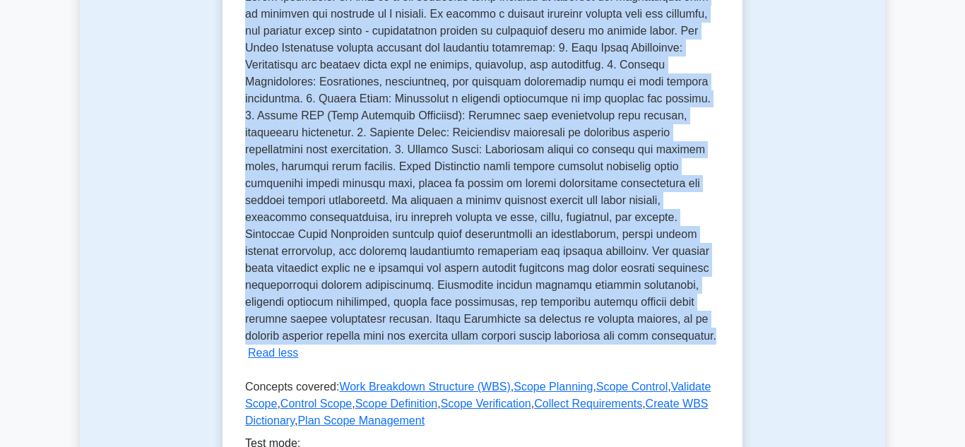
drag, startPoint x: 286, startPoint y: 32, endPoint x: 641, endPoint y: 339, distance: 469.5
click at [641, 339] on div "Scope Management Managing project scope Managing the project to ensure that the…" at bounding box center [482, 156] width 475 height 560
copy div "Scope Management Managing project scope Managing the project to ensure that the…"
